Goal: Contribute content

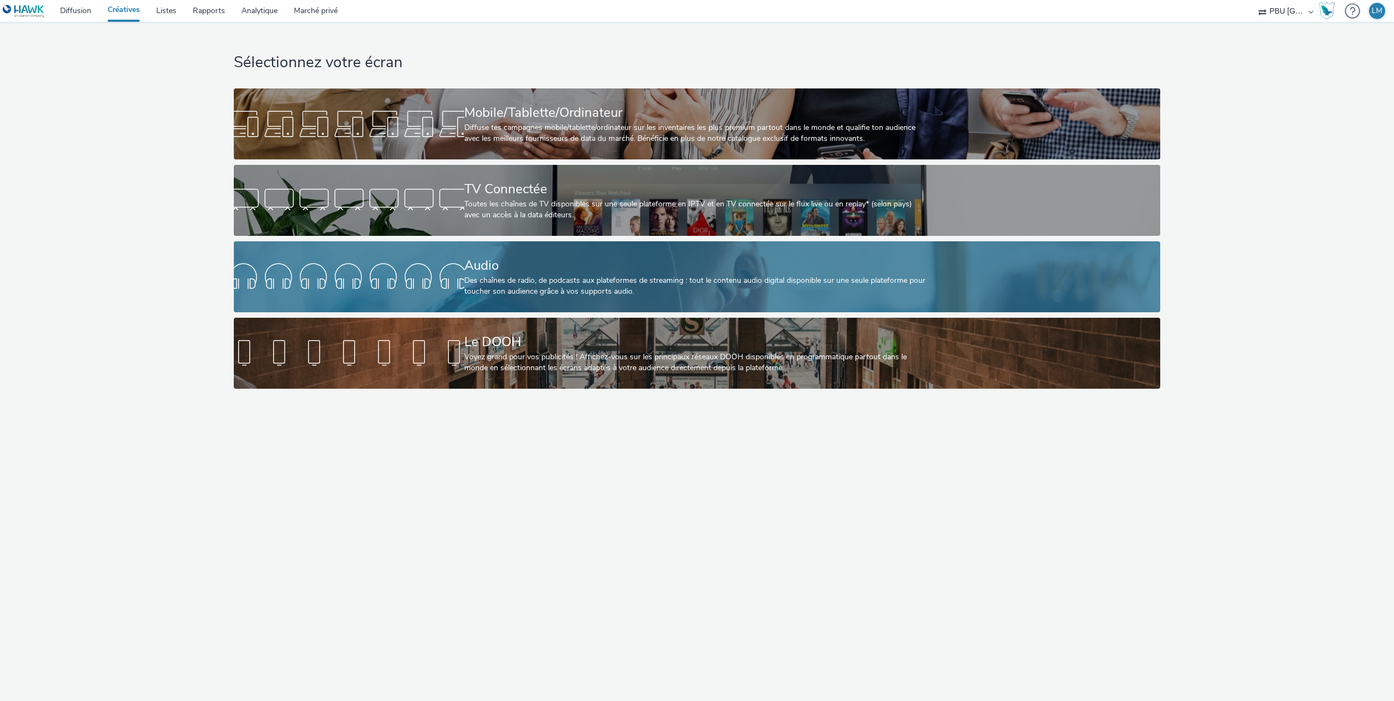
click at [423, 276] on div at bounding box center [349, 276] width 231 height 35
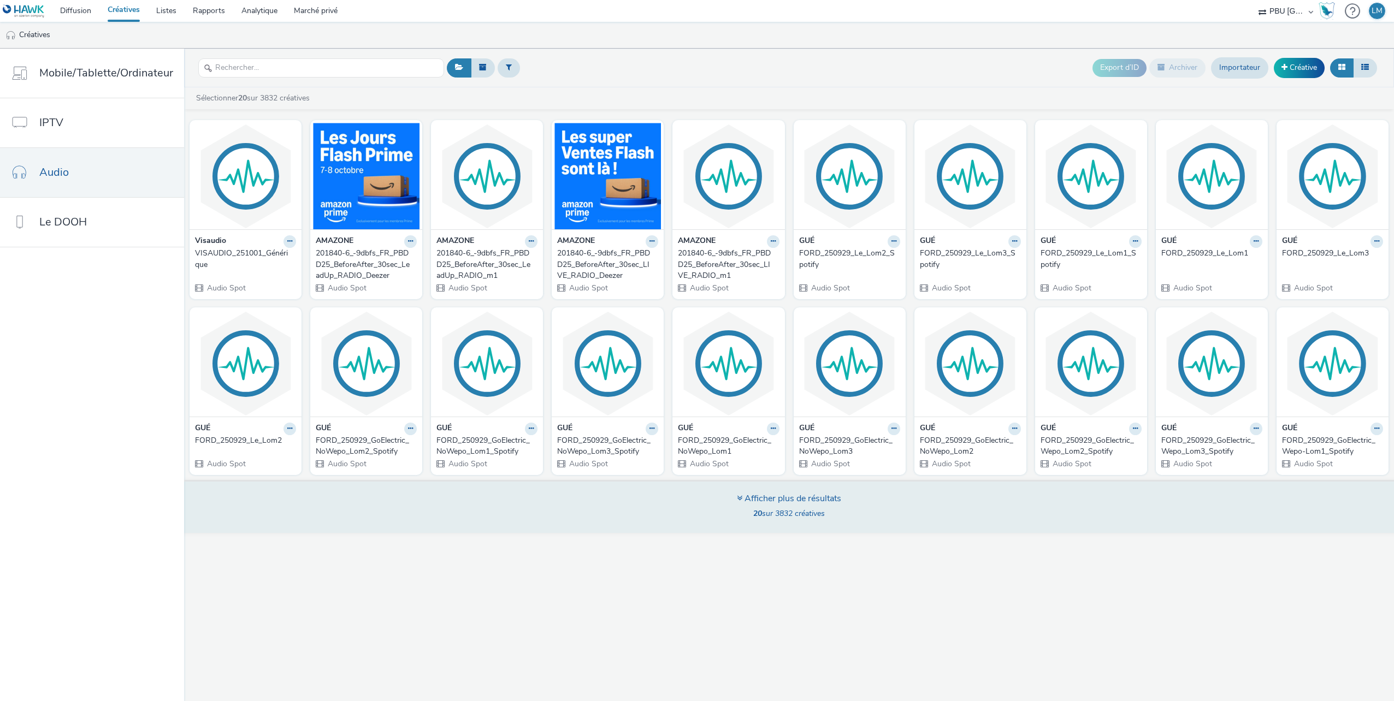
click at [782, 500] on font "Afficher plus de résultats" at bounding box center [793, 499] width 97 height 12
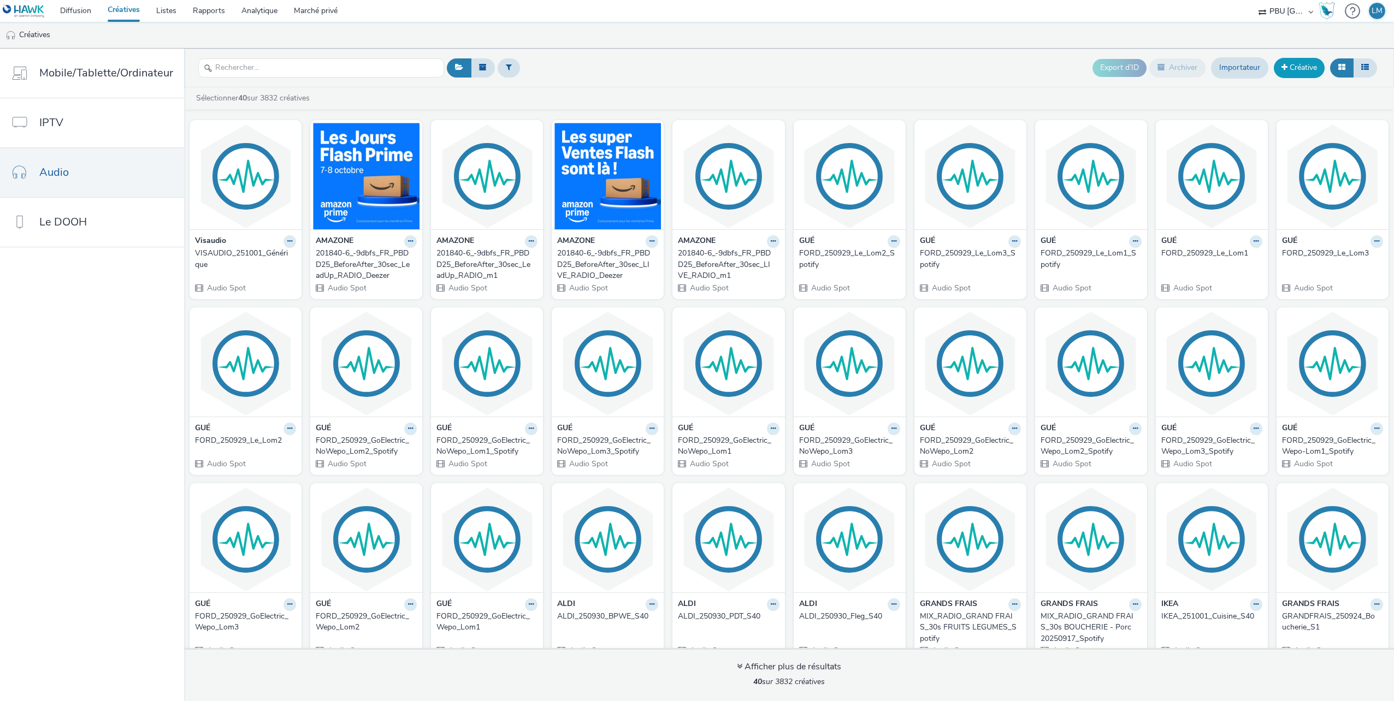
click at [1295, 67] on font "Créative" at bounding box center [1303, 67] width 27 height 10
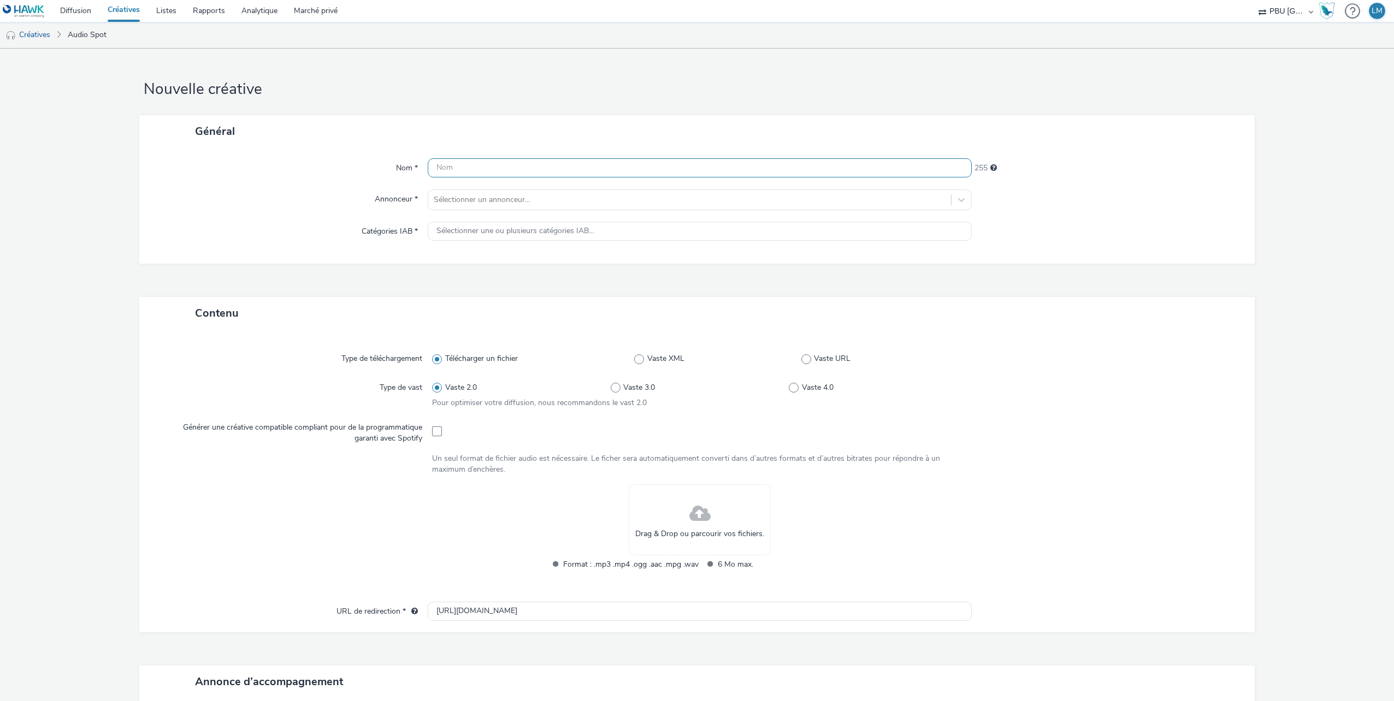
click at [455, 165] on input "text" at bounding box center [700, 167] width 544 height 19
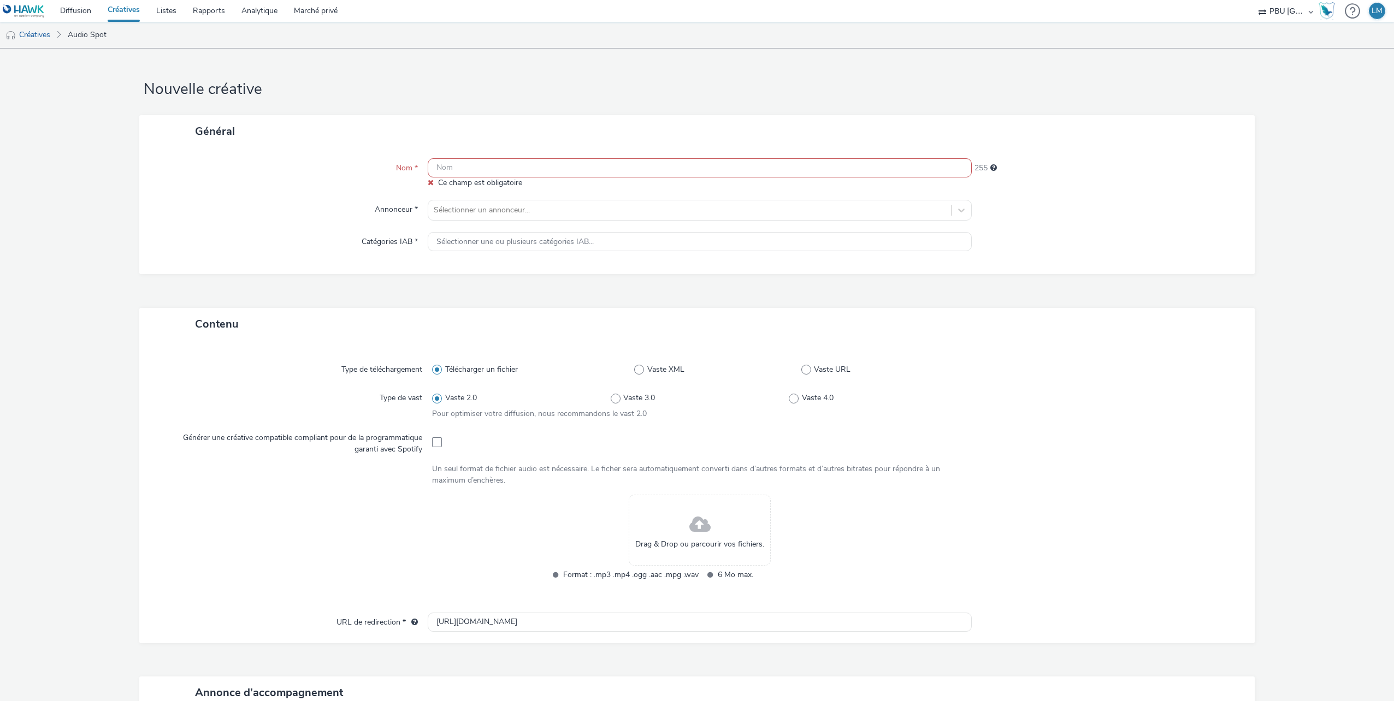
click at [452, 164] on input "text" at bounding box center [700, 167] width 544 height 19
paste input "PURESSENTIEL_251004_SprayAssainissant"
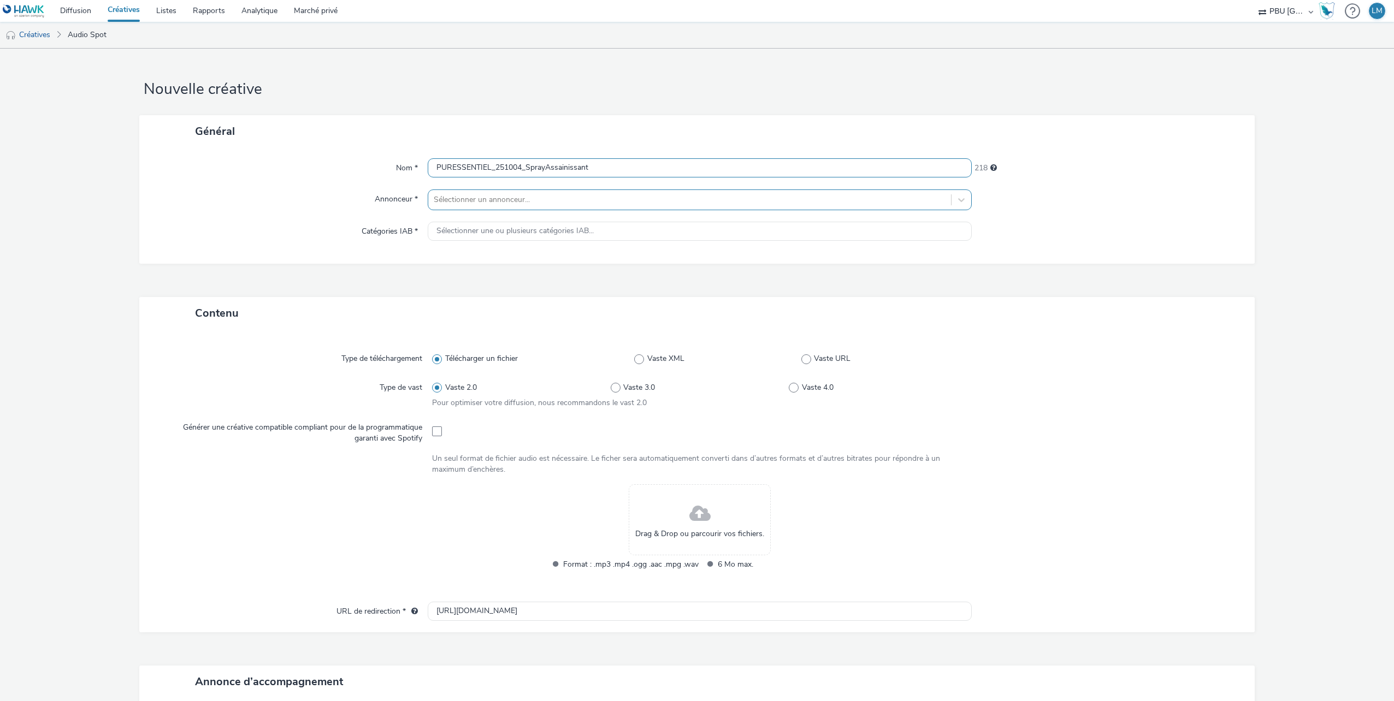
type input "PURESSENTIEL_251004_SprayAssainissant"
click at [484, 203] on div at bounding box center [690, 199] width 512 height 13
type input "pu"
click at [524, 224] on li "Puressentiel" at bounding box center [700, 231] width 544 height 37
type input "[URL][DOMAIN_NAME]"
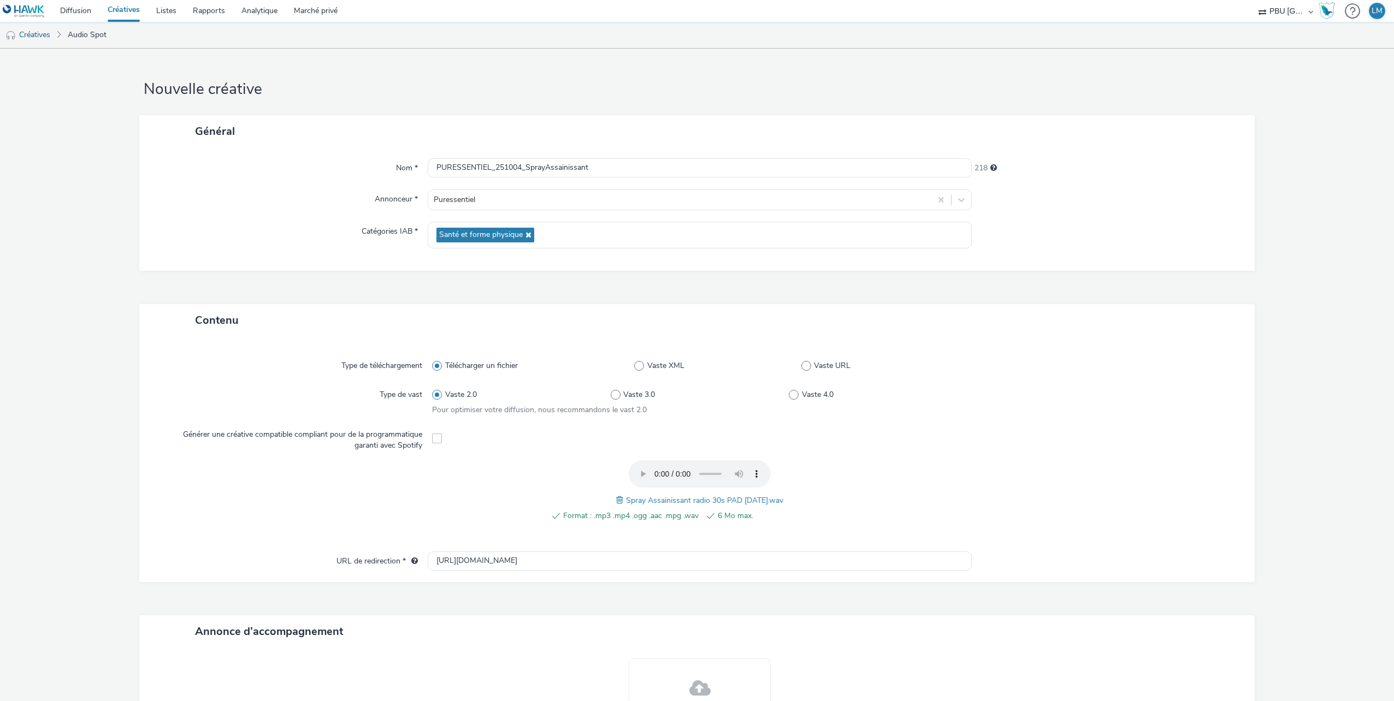
click at [868, 474] on div "Format : .mp3 .mp4 .ogg .aac .mpg .wav 6 Mo max. Spray Assainissant radio 30s P…" at bounding box center [699, 498] width 535 height 74
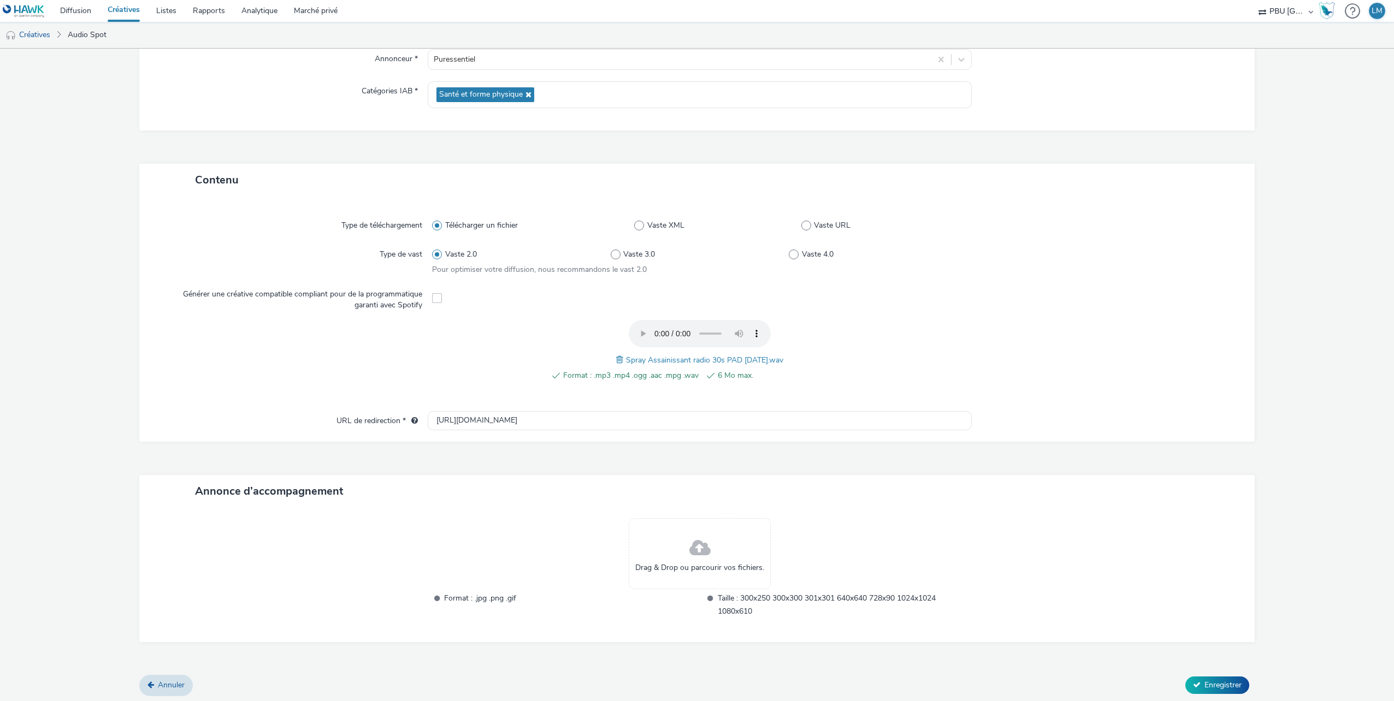
scroll to position [143, 0]
click at [1208, 677] on button "Enregistrer" at bounding box center [1217, 683] width 64 height 17
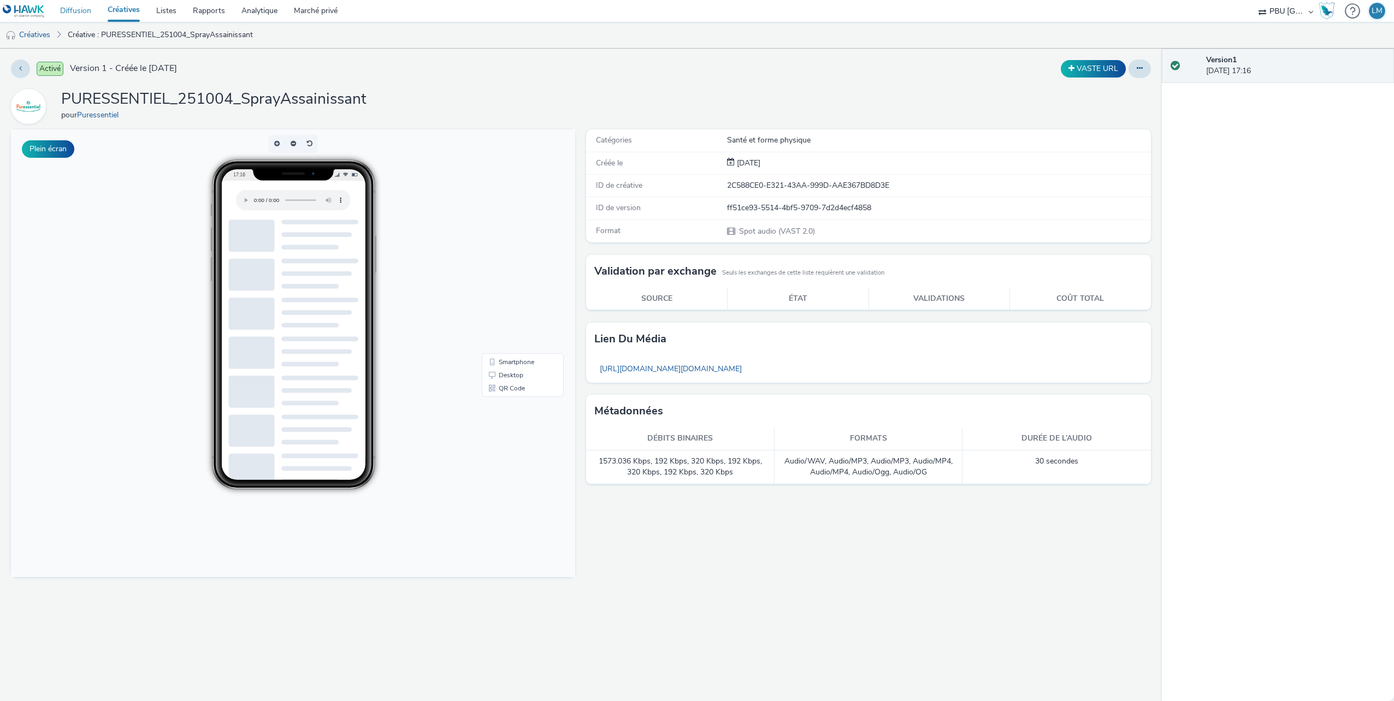
click at [75, 10] on link "Diffusion" at bounding box center [76, 11] width 48 height 22
